Goal: Task Accomplishment & Management: Manage account settings

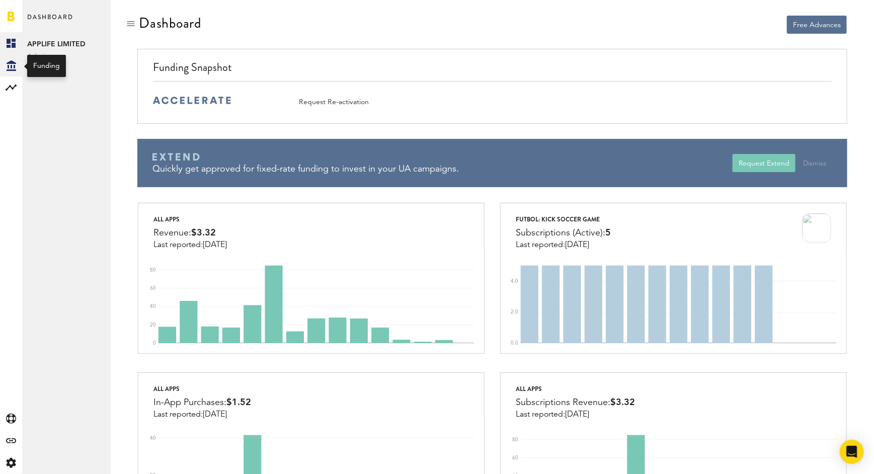
click at [12, 65] on icon "Created with Sketch." at bounding box center [12, 65] width 10 height 11
click at [13, 93] on rect at bounding box center [11, 88] width 12 height 12
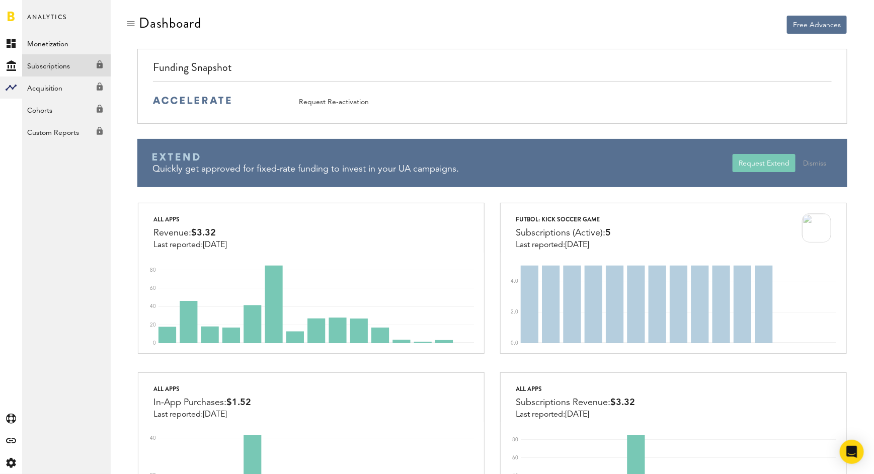
click at [70, 62] on link "Subscriptions Created with Sketch." at bounding box center [66, 65] width 89 height 22
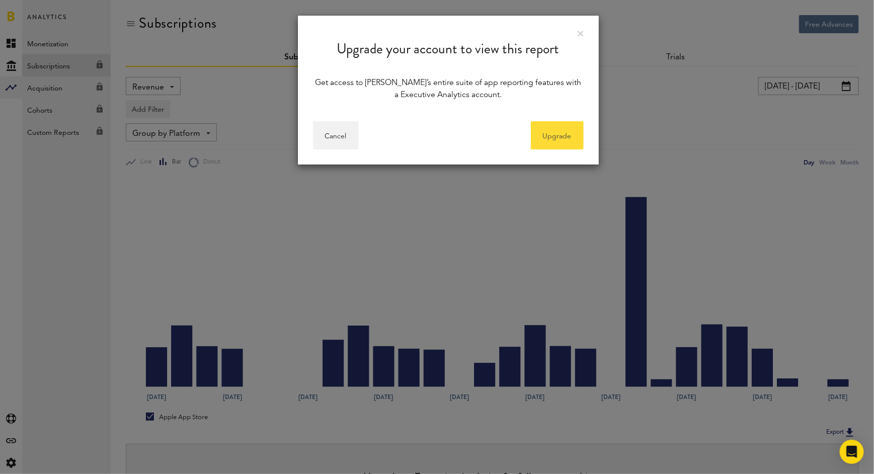
click at [562, 136] on link "Upgrade" at bounding box center [557, 135] width 53 height 28
